Goal: Task Accomplishment & Management: Manage account settings

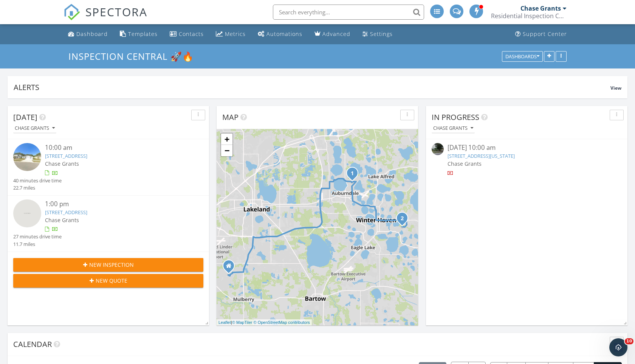
scroll to position [688, 635]
click at [388, 34] on div "Settings" at bounding box center [381, 33] width 23 height 7
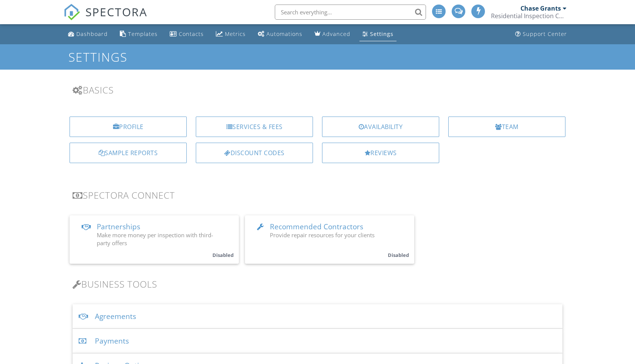
click at [183, 333] on div "Payments" at bounding box center [318, 340] width 490 height 25
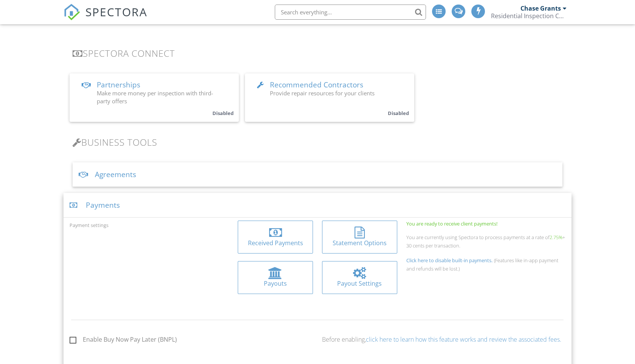
scroll to position [157, 0]
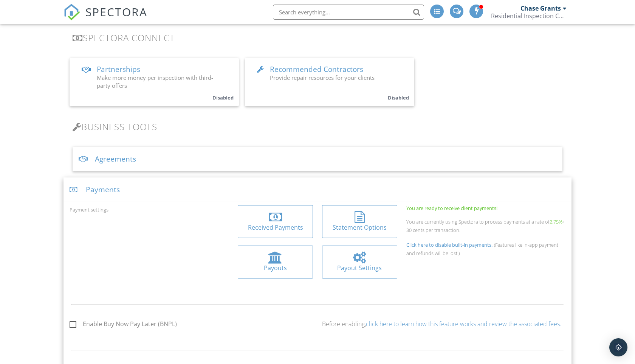
click at [271, 220] on div at bounding box center [275, 217] width 13 height 12
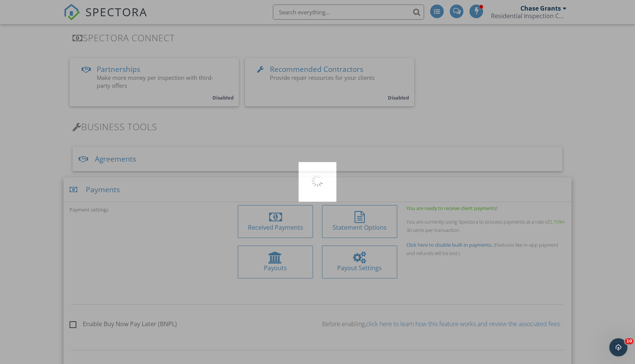
scroll to position [0, 0]
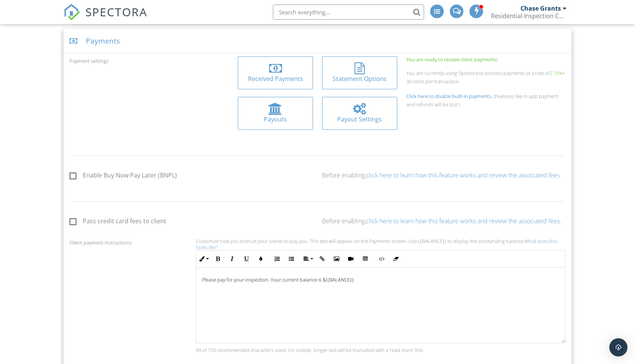
scroll to position [157, 0]
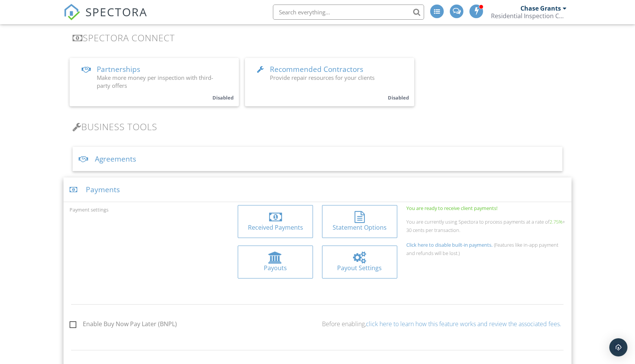
click at [354, 257] on div at bounding box center [359, 257] width 13 height 12
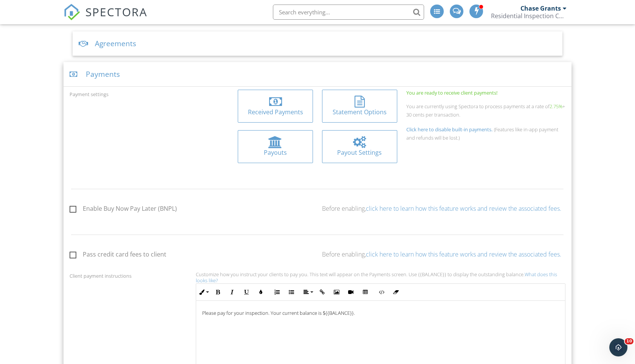
scroll to position [278, 0]
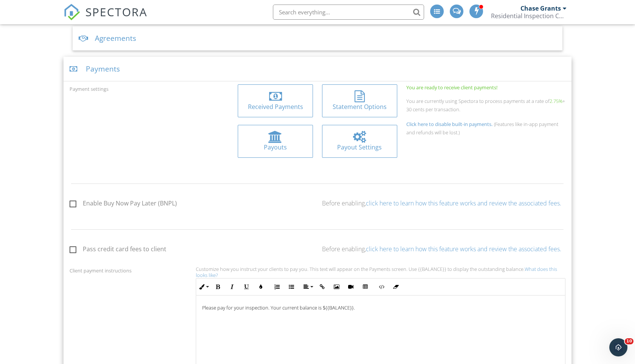
click at [272, 127] on div "Payouts" at bounding box center [275, 141] width 74 height 32
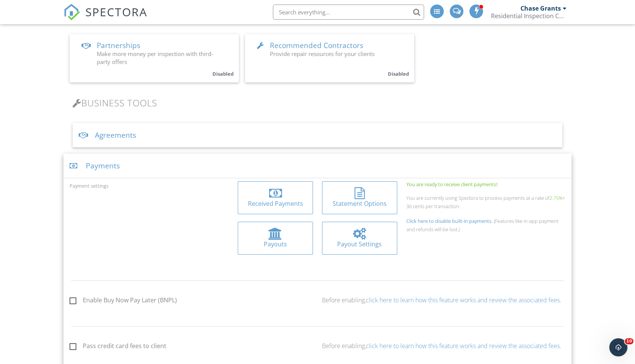
scroll to position [182, 0]
click at [280, 199] on div "Received Payments" at bounding box center [275, 202] width 63 height 8
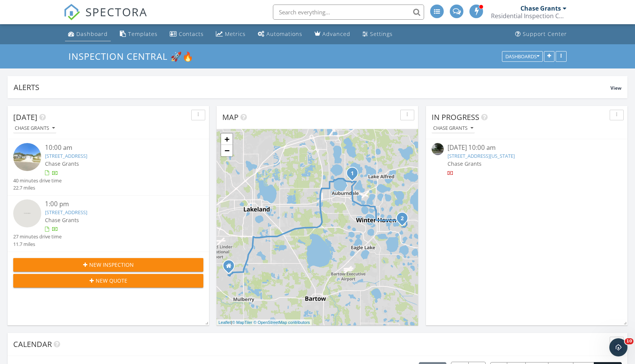
click at [97, 36] on div "Dashboard" at bounding box center [91, 33] width 31 height 7
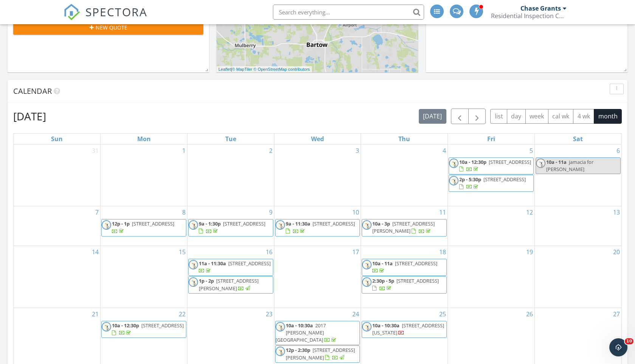
scroll to position [406, 0]
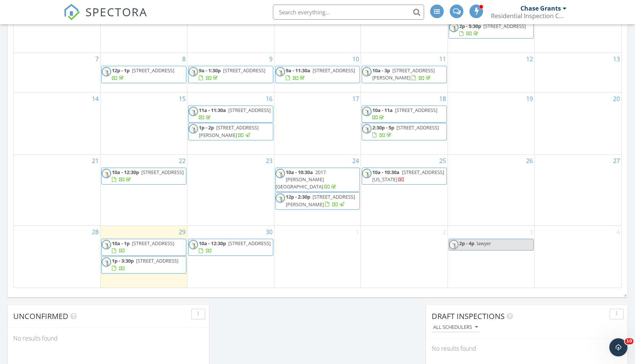
click at [205, 249] on div at bounding box center [202, 251] width 6 height 6
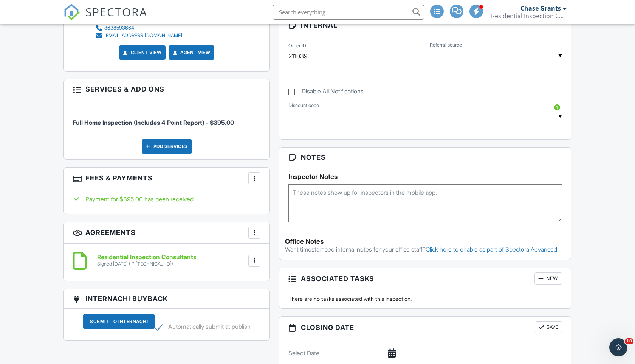
scroll to position [432, 0]
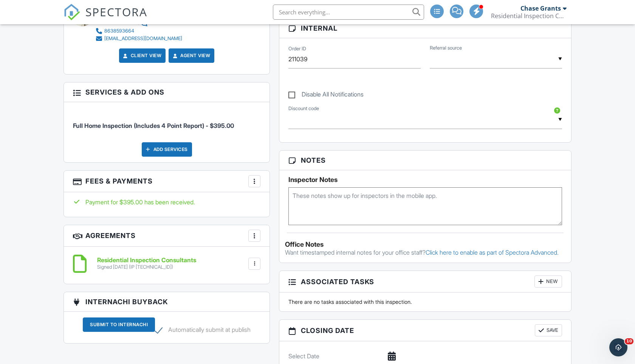
click at [181, 149] on div "Add Services" at bounding box center [167, 149] width 50 height 14
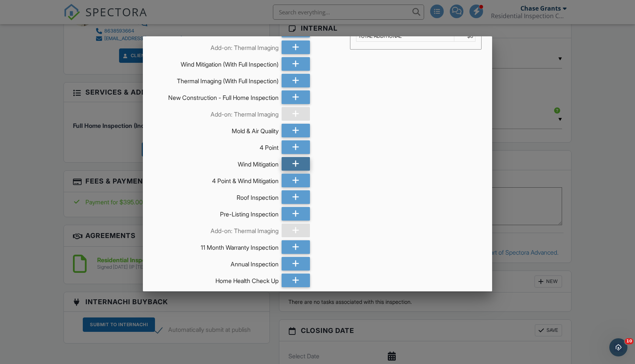
scroll to position [30, 0]
click at [293, 132] on icon at bounding box center [295, 130] width 7 height 14
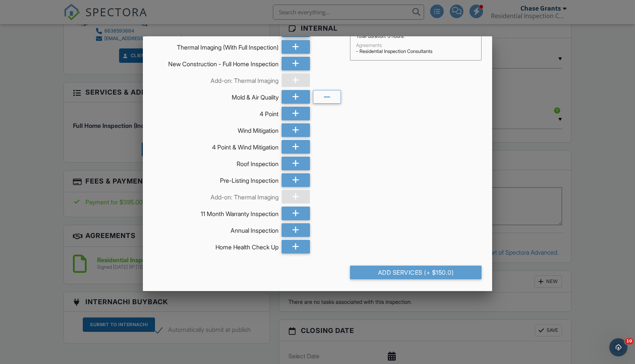
scroll to position [69, 0]
click at [403, 275] on div "Add Services (+ $150.0)" at bounding box center [416, 272] width 132 height 14
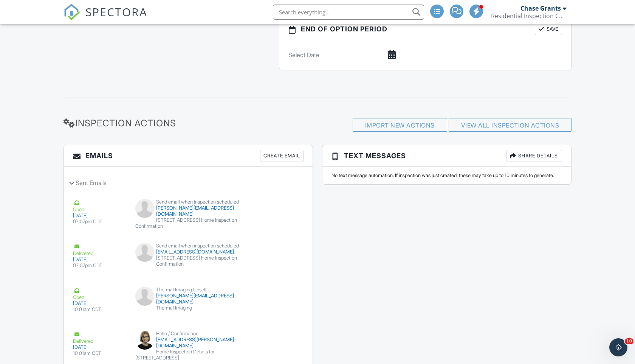
scroll to position [873, 0]
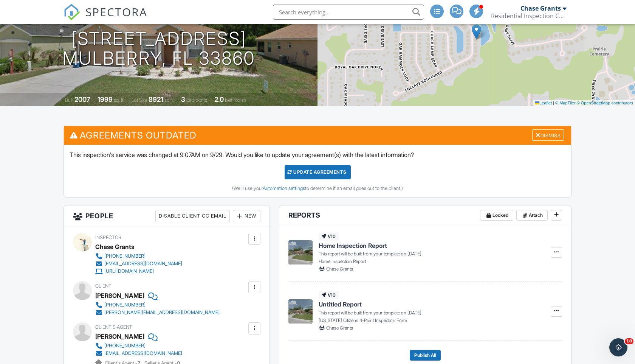
scroll to position [97, 0]
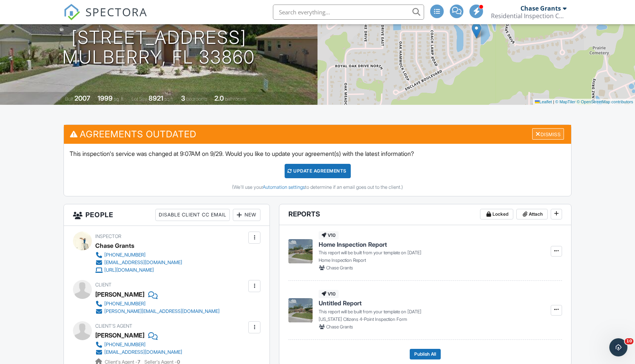
click at [540, 135] on div "Dismiss" at bounding box center [548, 134] width 32 height 12
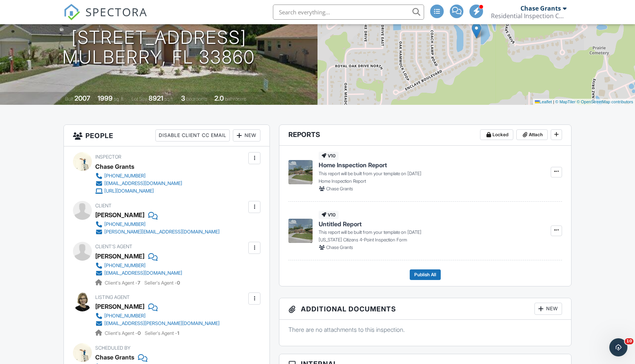
scroll to position [0, 0]
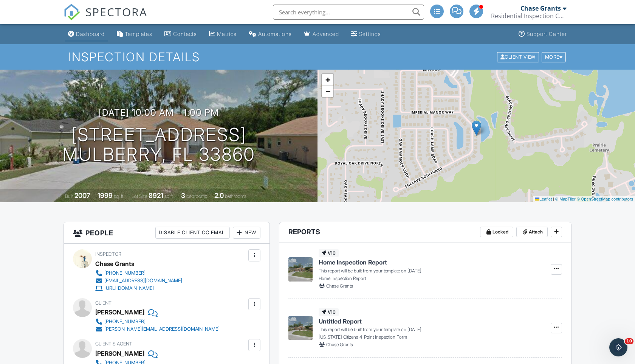
click at [82, 35] on div "Dashboard" at bounding box center [90, 34] width 29 height 6
